Goal: Information Seeking & Learning: Learn about a topic

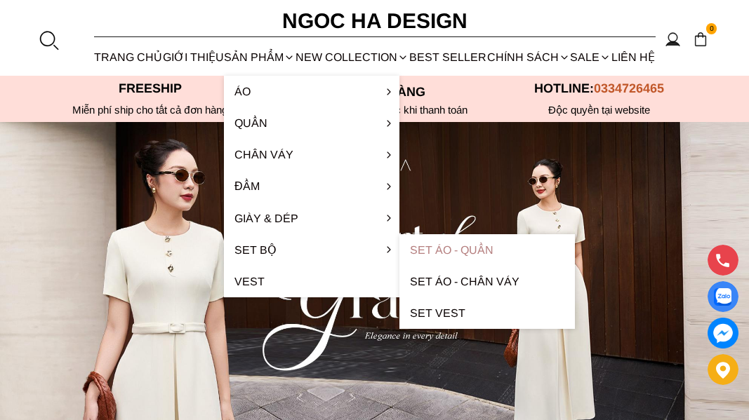
click at [432, 251] on link "Set Áo - Quần" at bounding box center [486, 250] width 175 height 32
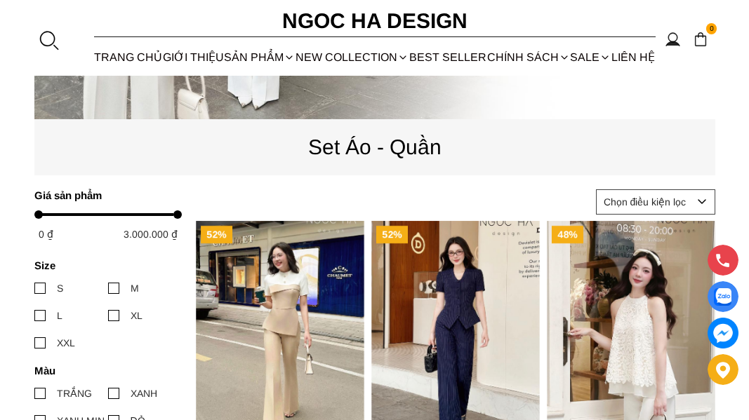
scroll to position [57, 0]
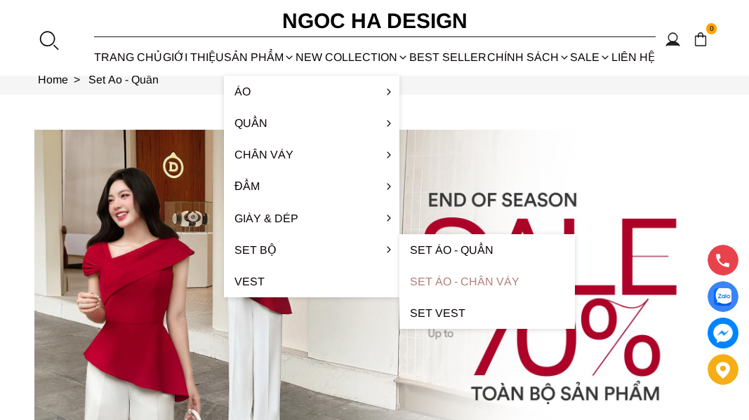
click at [455, 278] on link "Set Áo - Chân váy" at bounding box center [486, 282] width 175 height 32
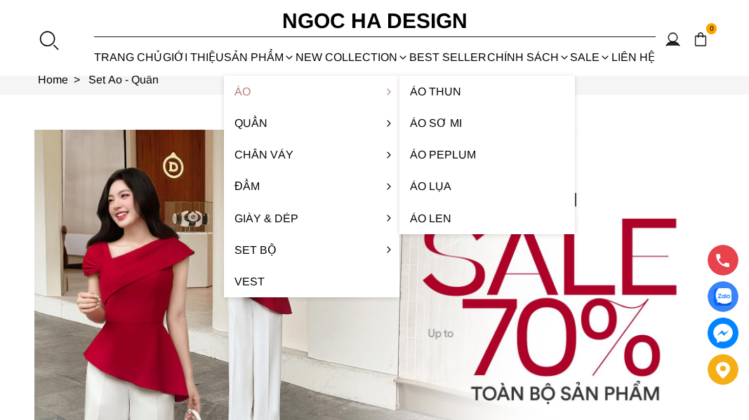
click at [245, 94] on link "Áo" at bounding box center [311, 92] width 175 height 32
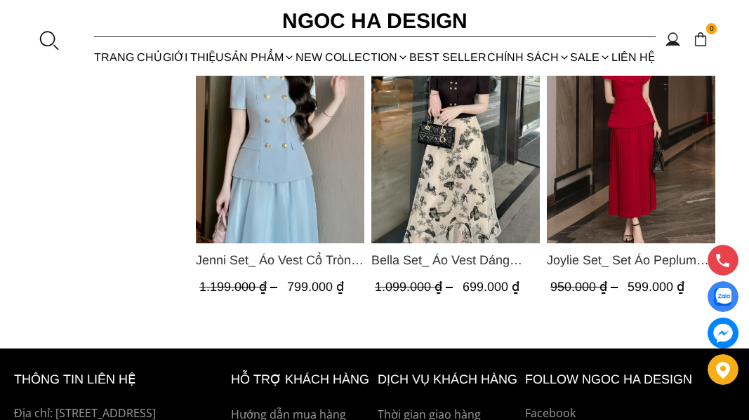
scroll to position [1403, 0]
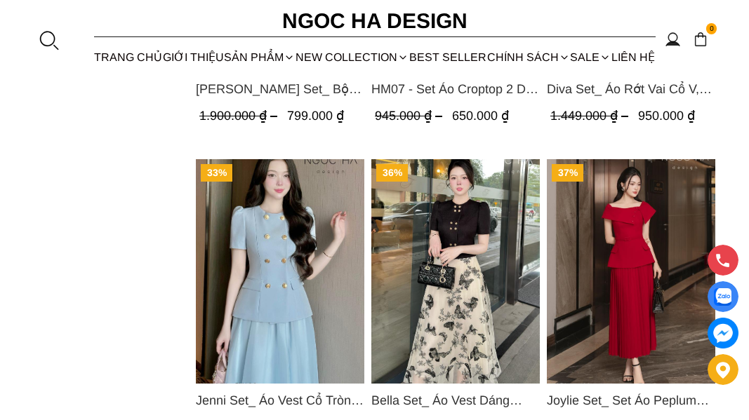
click at [660, 275] on img "Product image - Joylie Set_ Set Áo Peplum Vai Lệch, Chân Váy Dập Ly Màu Đỏ A956…" at bounding box center [631, 271] width 168 height 225
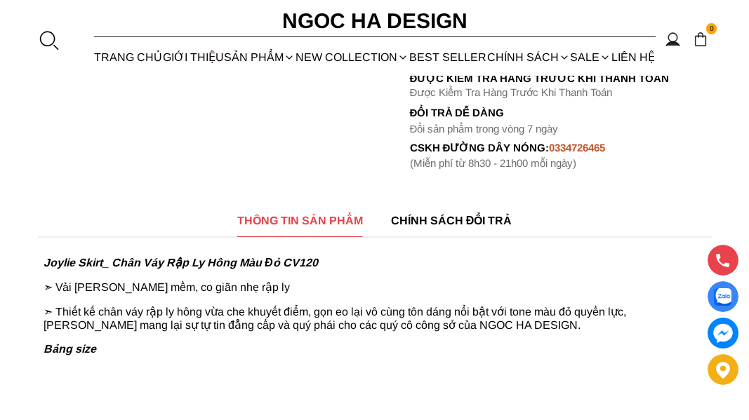
scroll to position [281, 0]
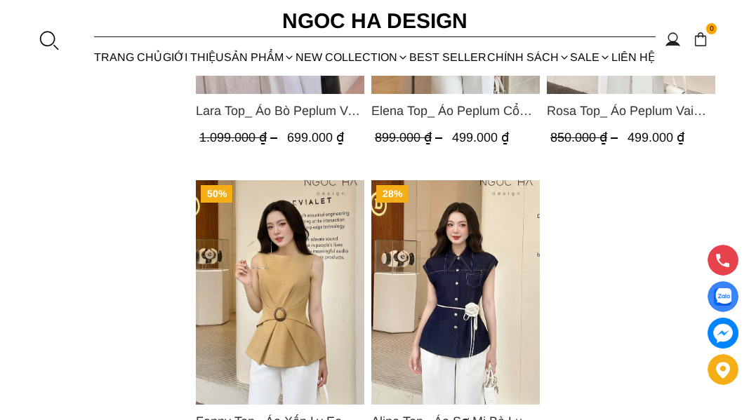
scroll to position [2596, 0]
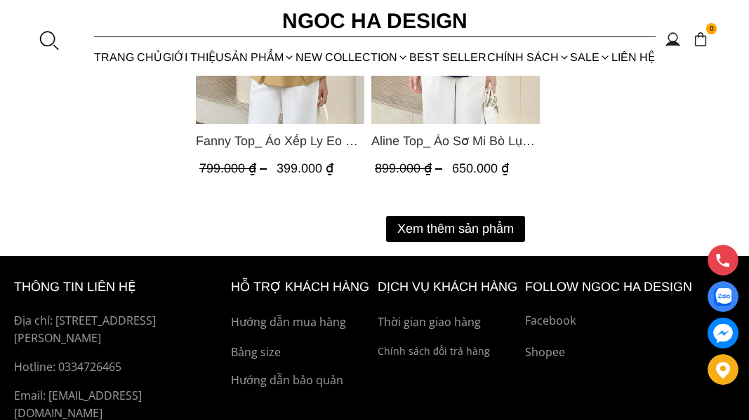
click at [469, 226] on button "Xem thêm sản phẩm" at bounding box center [455, 229] width 139 height 26
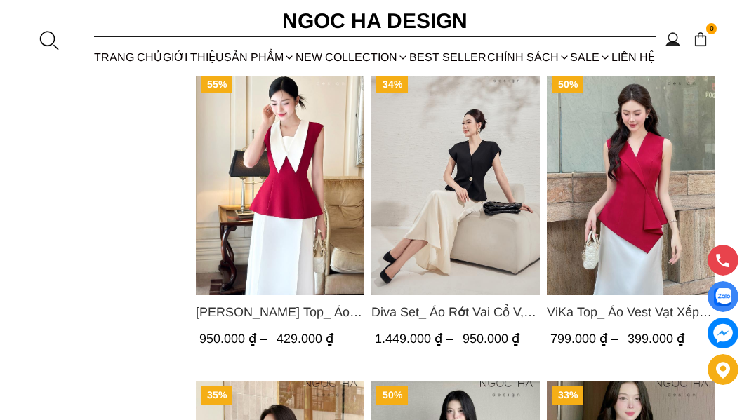
scroll to position [2666, 0]
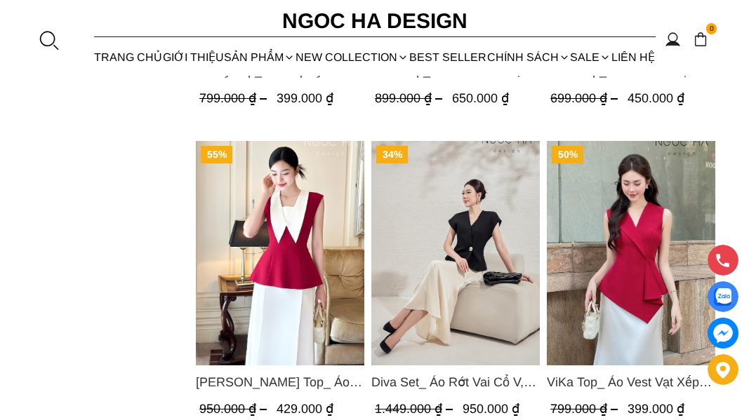
click at [287, 250] on img "Product image - Sara Top_ Áo Peplum Mix Cổ trắng Màu Đỏ A1054" at bounding box center [280, 253] width 168 height 225
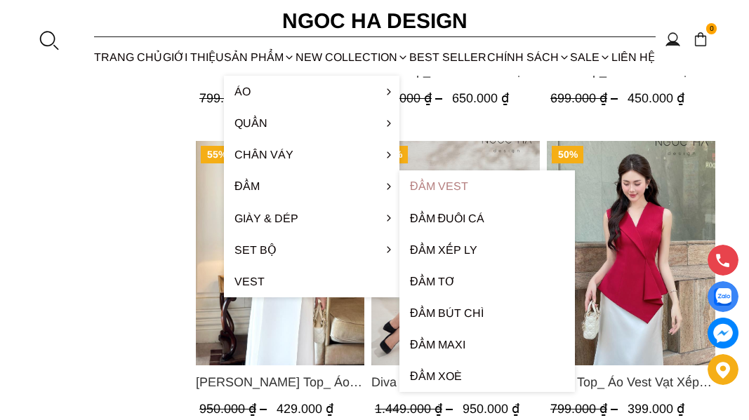
click at [424, 187] on link "Đầm Vest" at bounding box center [486, 186] width 175 height 32
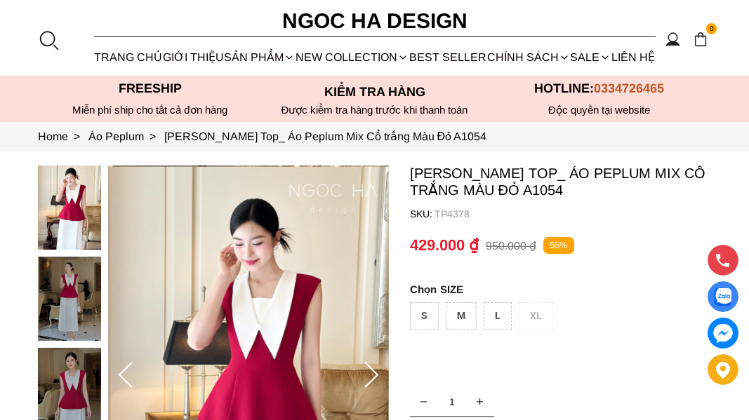
scroll to position [70, 0]
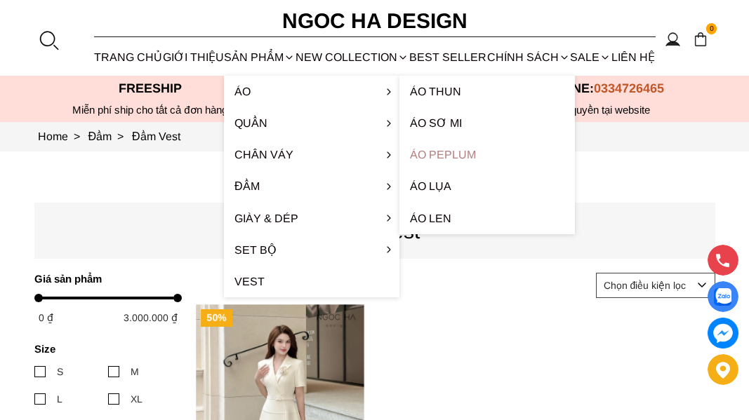
click at [438, 154] on link "Áo Peplum" at bounding box center [486, 155] width 175 height 32
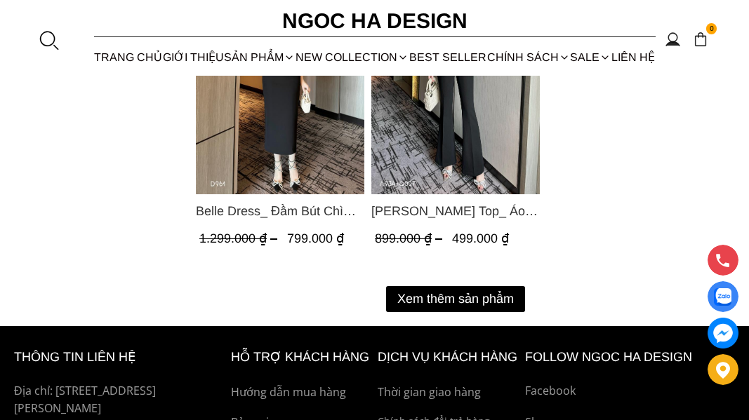
scroll to position [2596, 0]
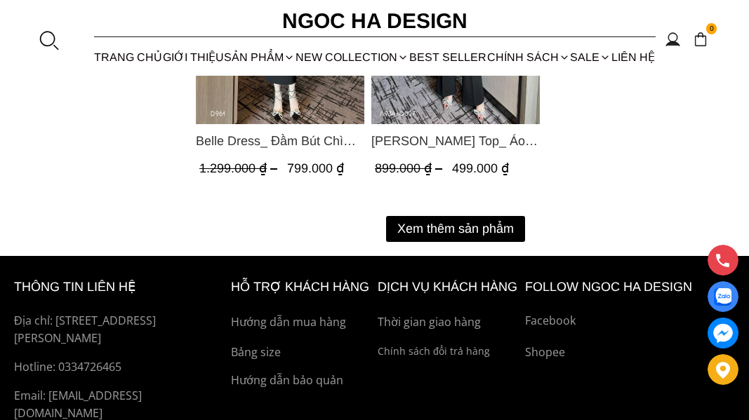
click at [447, 231] on button "Xem thêm sản phẩm" at bounding box center [455, 229] width 139 height 26
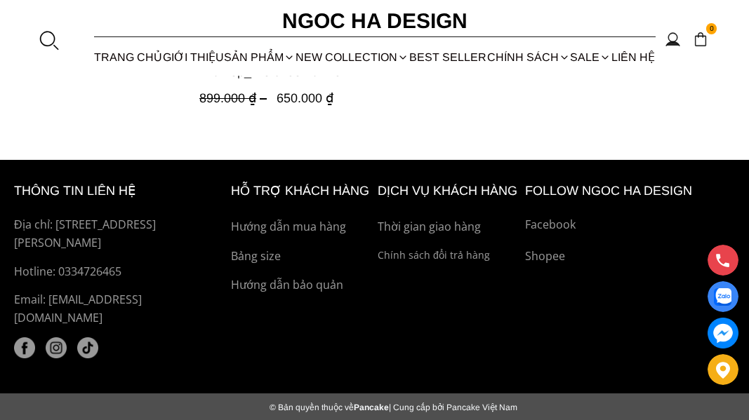
scroll to position [2626, 0]
